Goal: Transaction & Acquisition: Purchase product/service

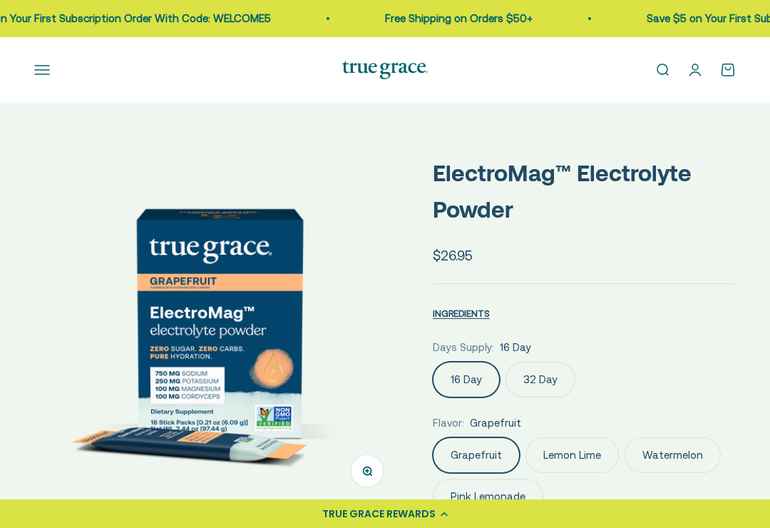
select select "3"
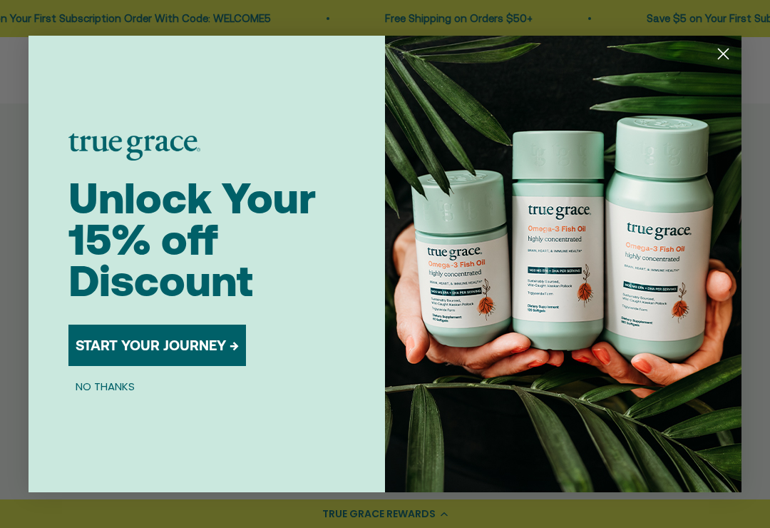
scroll to position [394, 0]
click at [730, 66] on circle "Close dialog" at bounding box center [724, 54] width 24 height 24
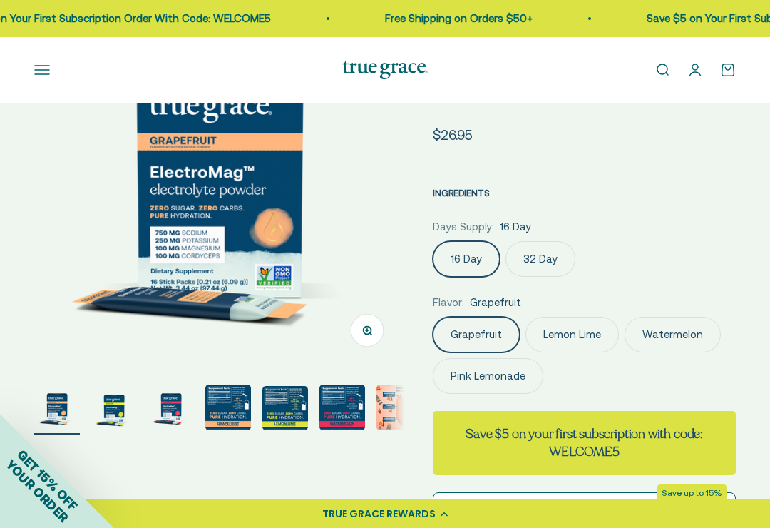
scroll to position [0, 0]
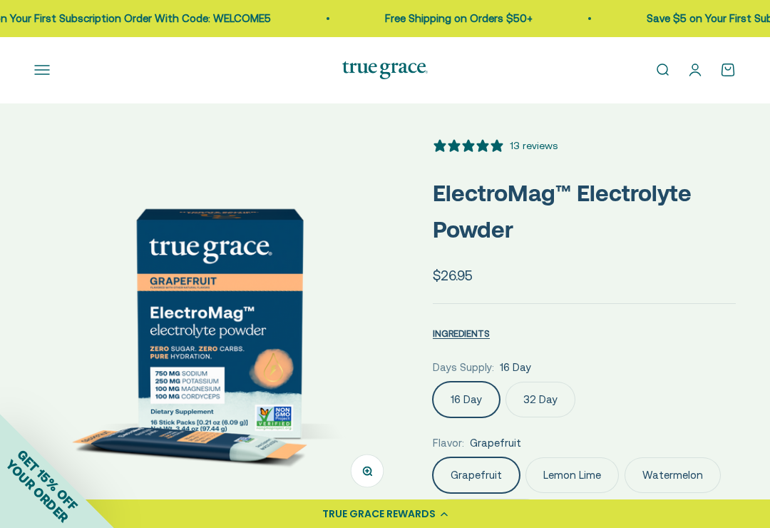
click at [46, 71] on button "Open navigation menu" at bounding box center [42, 70] width 16 height 16
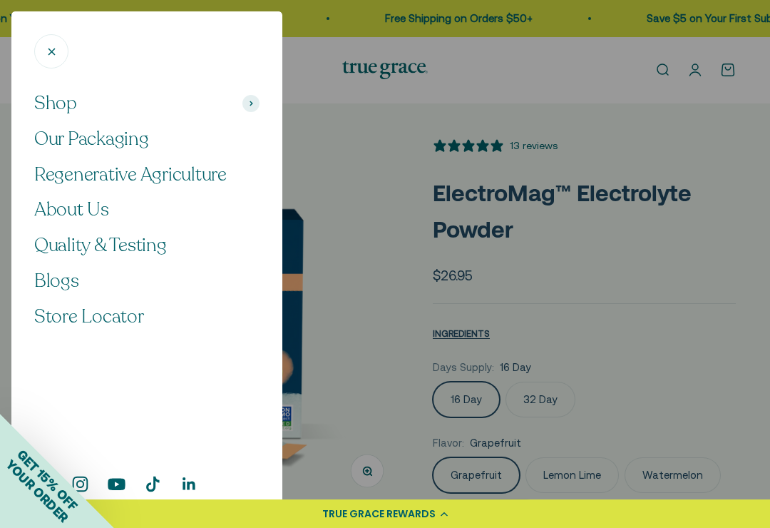
click at [150, 238] on span "Quality & Testing" at bounding box center [100, 245] width 133 height 25
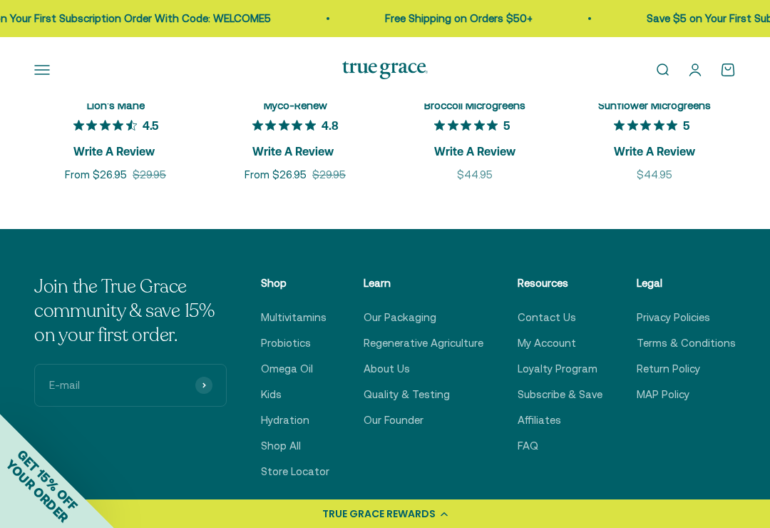
scroll to position [2139, 0]
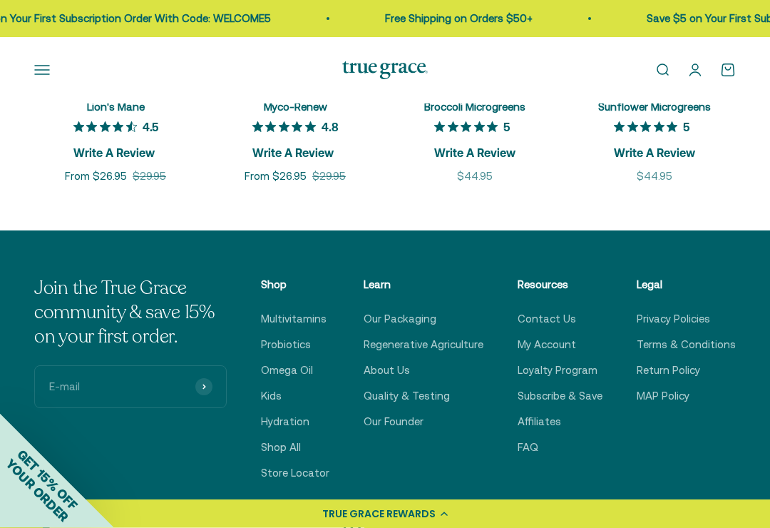
click at [44, 76] on button "Open navigation menu" at bounding box center [42, 70] width 16 height 16
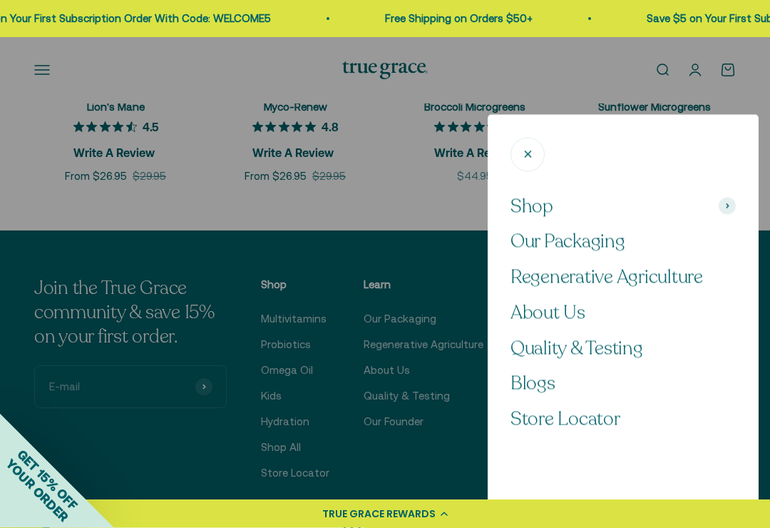
scroll to position [2140, 0]
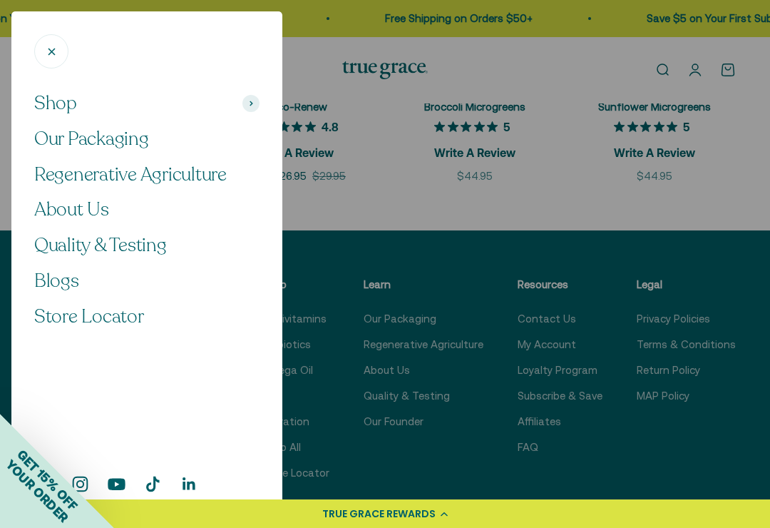
click at [68, 100] on span "Shop" at bounding box center [55, 103] width 43 height 24
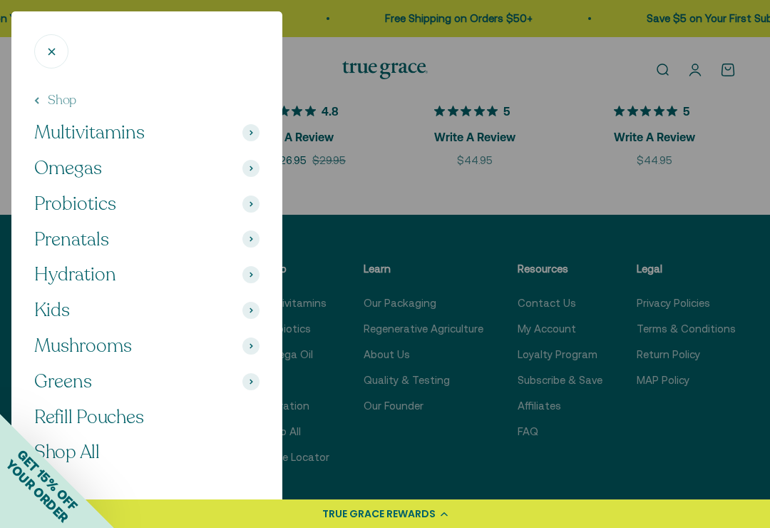
scroll to position [2155, 0]
click at [106, 279] on span "Hydration" at bounding box center [75, 274] width 82 height 24
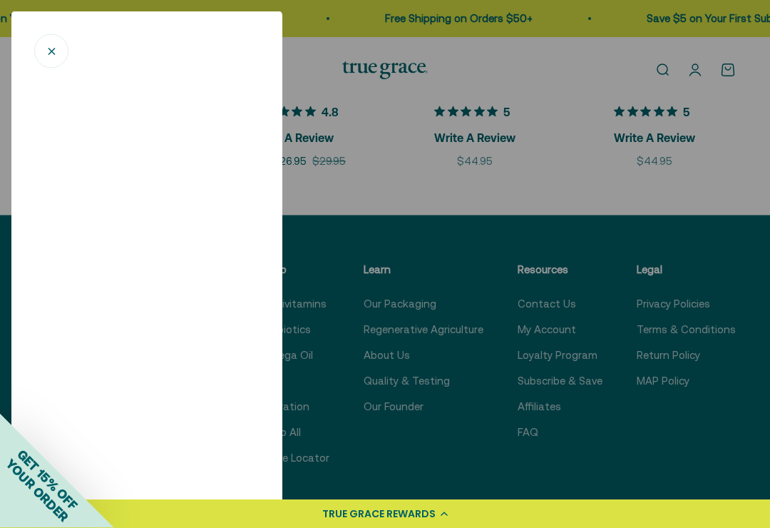
scroll to position [2155, 0]
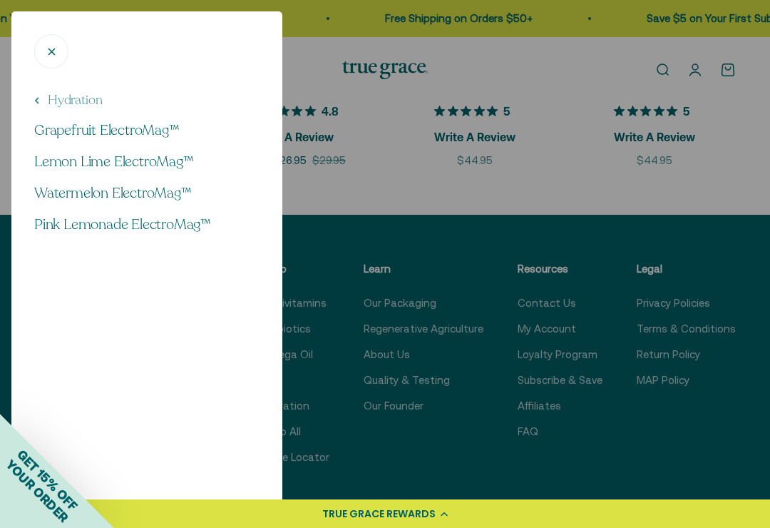
click at [183, 157] on span "Lemon Lime ElectroMag™" at bounding box center [114, 161] width 160 height 19
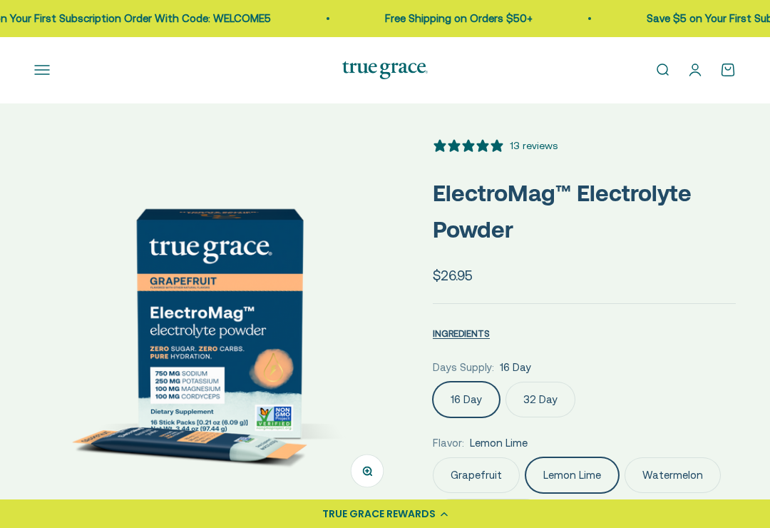
select select "3"
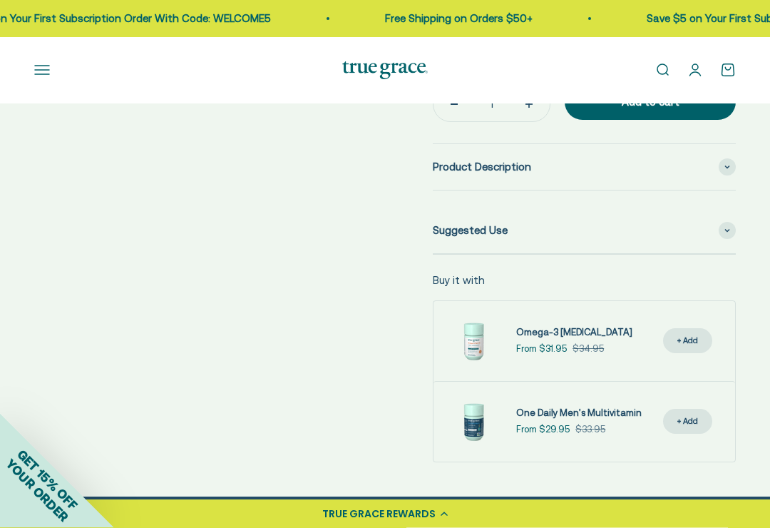
scroll to position [820, 0]
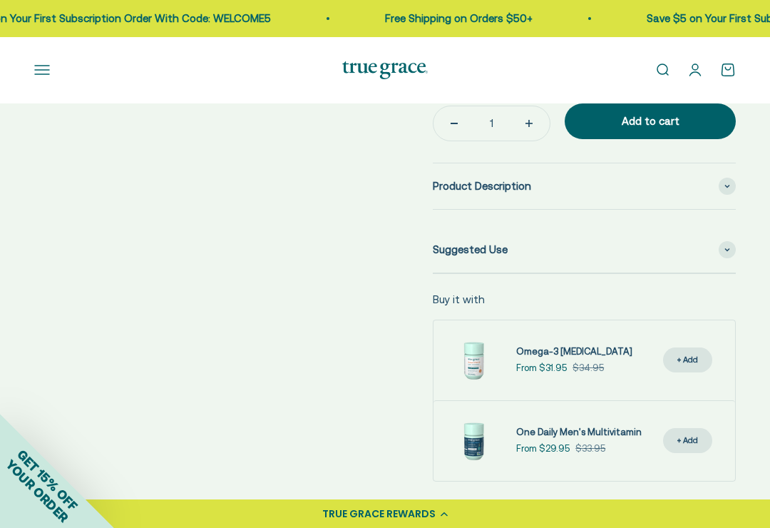
click at [727, 188] on span at bounding box center [727, 186] width 17 height 17
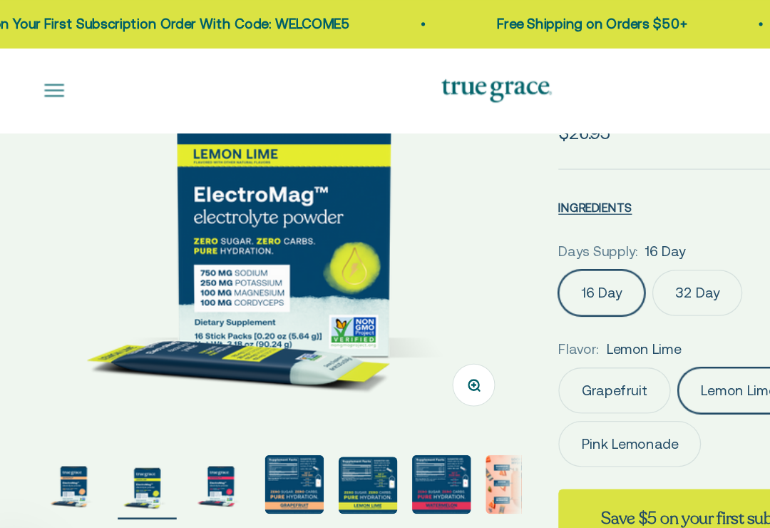
scroll to position [0, 0]
